Goal: Check status: Check status

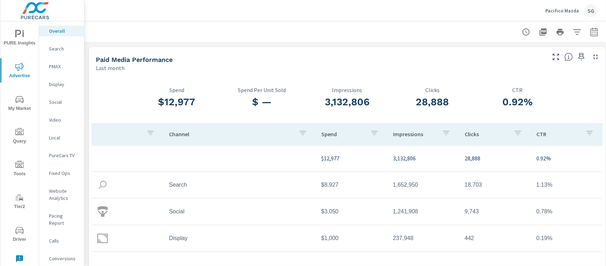
click at [61, 50] on p "Search" at bounding box center [63, 48] width 29 height 7
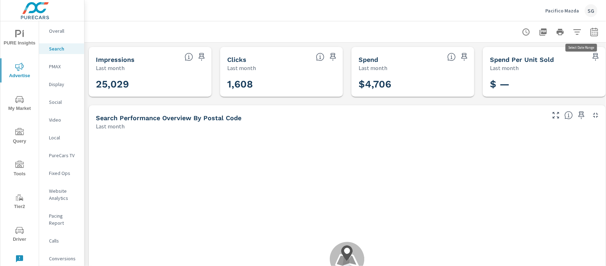
click at [597, 32] on icon "button" at bounding box center [594, 33] width 5 height 3
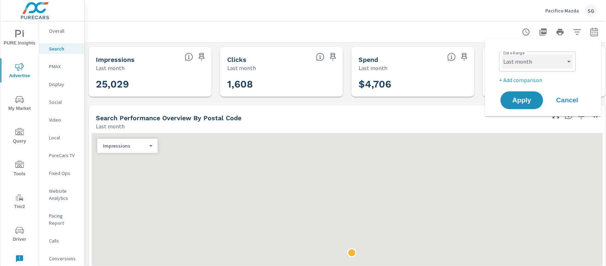
click at [537, 63] on select "Custom [DATE] Last week Last 7 days Last 14 days Last 30 days Last 45 days Last…" at bounding box center [537, 61] width 71 height 14
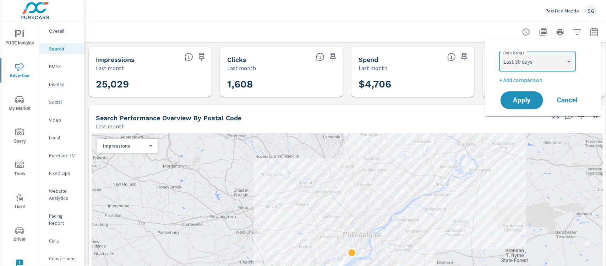
click at [502, 54] on select "Custom [DATE] Last week Last 7 days Last 14 days Last 30 days Last 45 days Last…" at bounding box center [537, 61] width 71 height 14
select select "Last 30 days"
click at [523, 77] on p "+ Add comparison" at bounding box center [545, 80] width 91 height 9
select select "Previous period"
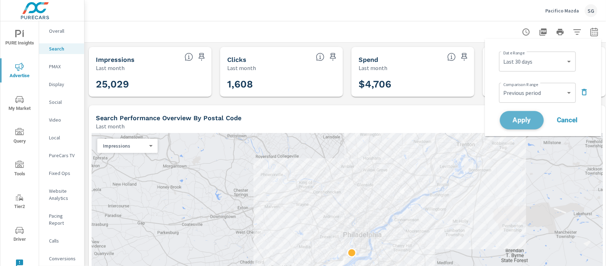
click at [520, 118] on span "Apply" at bounding box center [522, 120] width 29 height 7
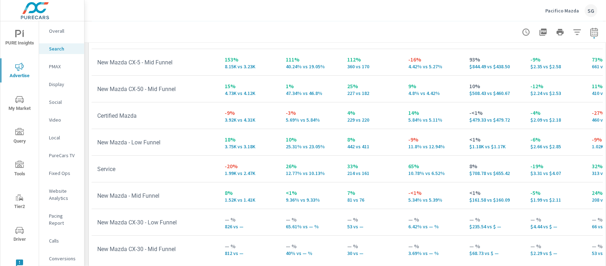
scroll to position [759, 0]
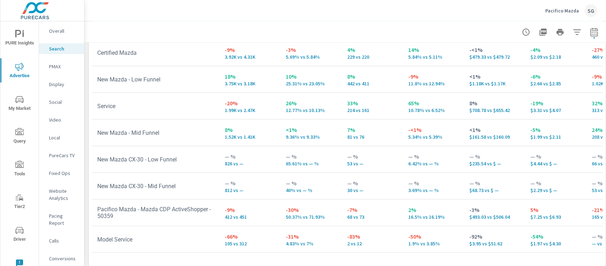
scroll to position [95, 0]
